Goal: Information Seeking & Learning: Check status

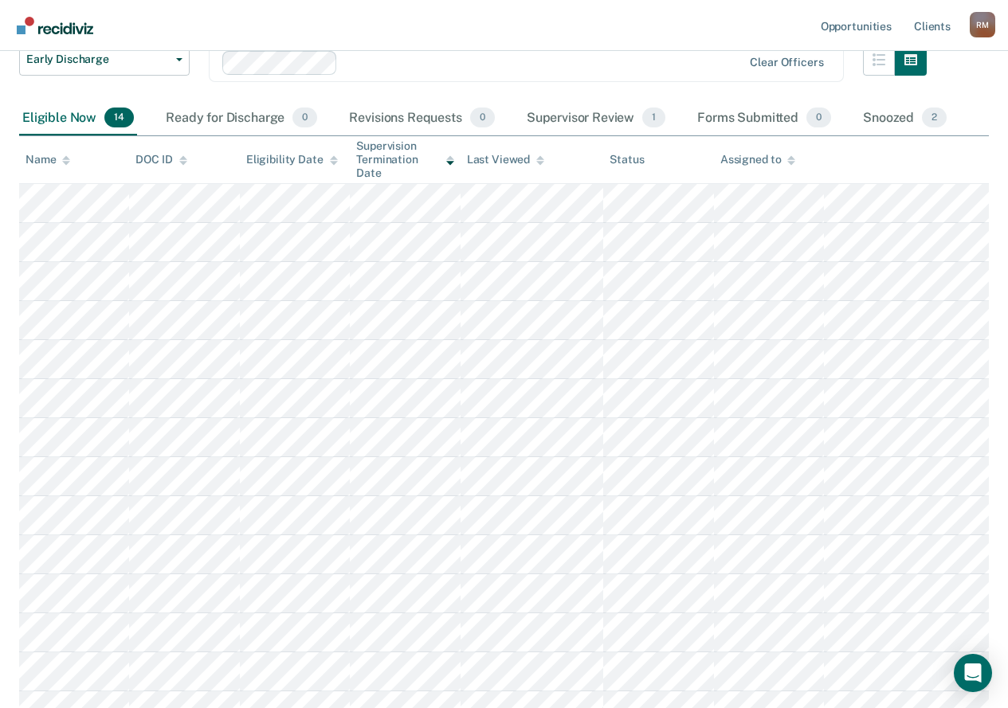
scroll to position [147, 0]
